Goal: Find specific page/section: Find specific page/section

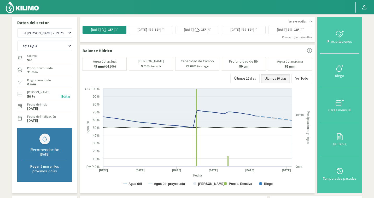
click at [58, 34] on select "Agr. Cardonal Agr. El [PERSON_NAME] Agrícola [GEOGRAPHIC_DATA] - IC Agrícola Ex…" at bounding box center [44, 32] width 55 height 9
click at [35, 34] on select "Agr. Cardonal Agr. El [PERSON_NAME] Agrícola [GEOGRAPHIC_DATA] - IC Agrícola Ex…" at bounding box center [44, 32] width 55 height 9
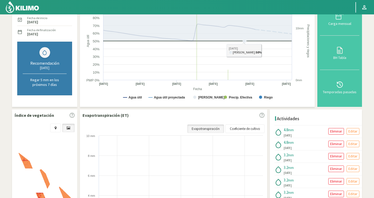
scroll to position [135, 0]
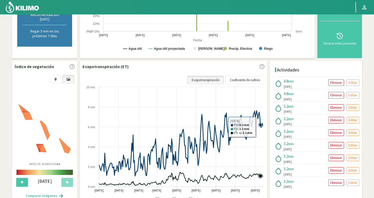
select select "1965: Object"
select select "8: Object"
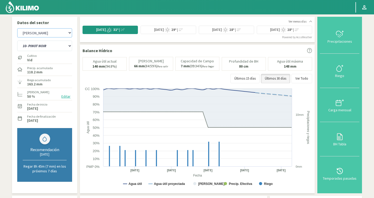
scroll to position [1, 0]
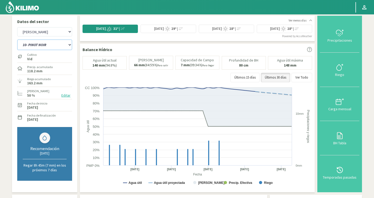
click at [39, 41] on select "10- PINOT NOIR 11- PINOT NOIR lateral 12- ALBARIÑO 1- SYRAH NORTE 1- SYRAH SUR …" at bounding box center [44, 44] width 55 height 10
click at [41, 33] on select "Agr. Cardonal Agr. El [PERSON_NAME] Agrícola [GEOGRAPHIC_DATA] - IC Agrícola Ex…" at bounding box center [44, 31] width 55 height 9
click at [38, 34] on select "Agr. Cardonal Agr. El [PERSON_NAME] Agrícola [GEOGRAPHIC_DATA] - IC Agrícola Ex…" at bounding box center [44, 31] width 55 height 9
click at [41, 32] on select "Agr. Cardonal Agr. El [PERSON_NAME] Agrícola [GEOGRAPHIC_DATA] - IC Agrícola Ex…" at bounding box center [44, 31] width 55 height 9
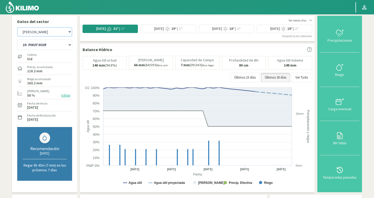
click at [44, 31] on select "Agr. Cardonal Agr. El [PERSON_NAME] Agrícola [GEOGRAPHIC_DATA] - IC Agrícola Ex…" at bounding box center [44, 31] width 55 height 9
select select "2192: Object"
select select "25: Object"
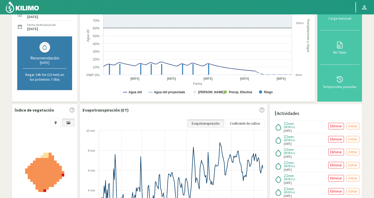
scroll to position [133, 0]
